Goal: Information Seeking & Learning: Learn about a topic

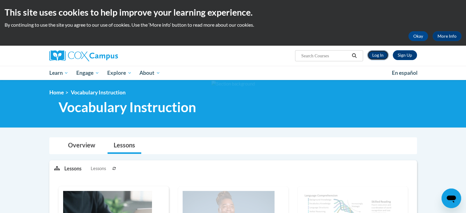
click at [373, 55] on link "Log In" at bounding box center [377, 55] width 21 height 10
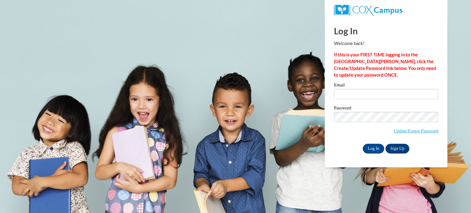
click at [371, 94] on input "Email" at bounding box center [386, 94] width 104 height 10
type input "quinnan@wauwatosa.k12.wi.us"
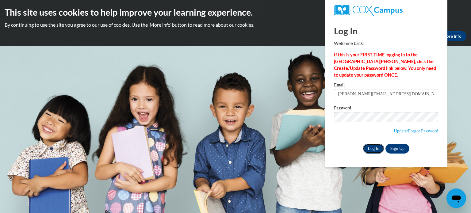
click at [369, 145] on input "Log In" at bounding box center [373, 149] width 21 height 10
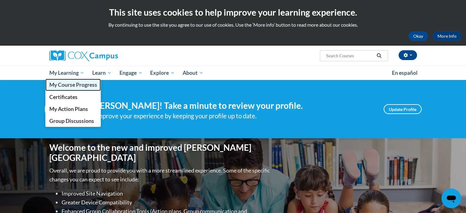
click at [61, 84] on span "My Course Progress" at bounding box center [73, 85] width 48 height 6
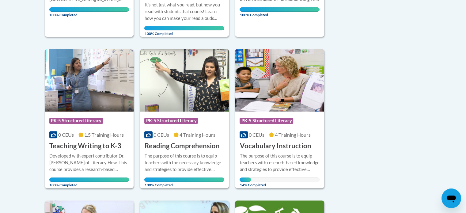
scroll to position [400, 0]
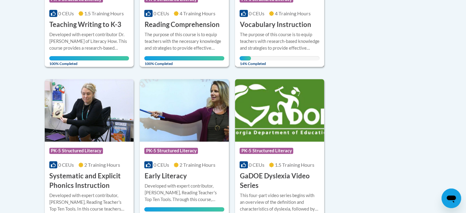
click at [287, 32] on div "The purpose of this course is to equip teachers with research-based knowledge a…" at bounding box center [280, 41] width 80 height 20
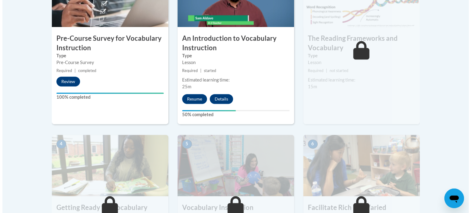
scroll to position [246, 0]
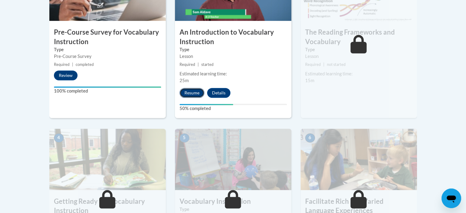
click at [189, 94] on button "Resume" at bounding box center [192, 93] width 25 height 10
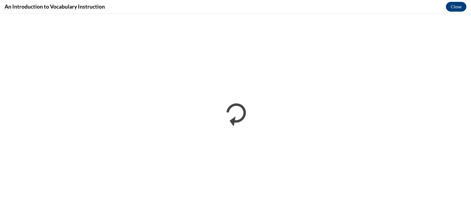
scroll to position [0, 0]
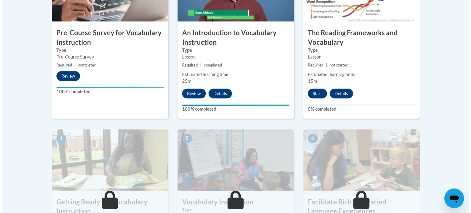
scroll to position [251, 0]
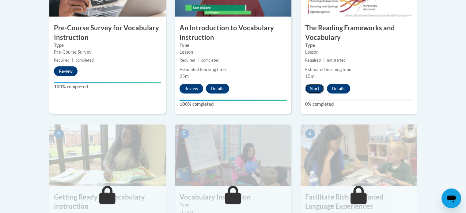
click at [314, 89] on button "Start" at bounding box center [314, 89] width 19 height 10
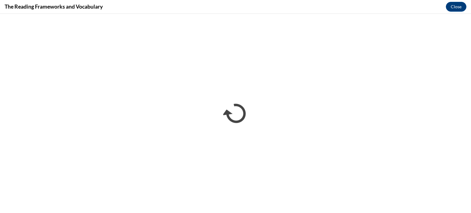
scroll to position [0, 0]
